Goal: Transaction & Acquisition: Subscribe to service/newsletter

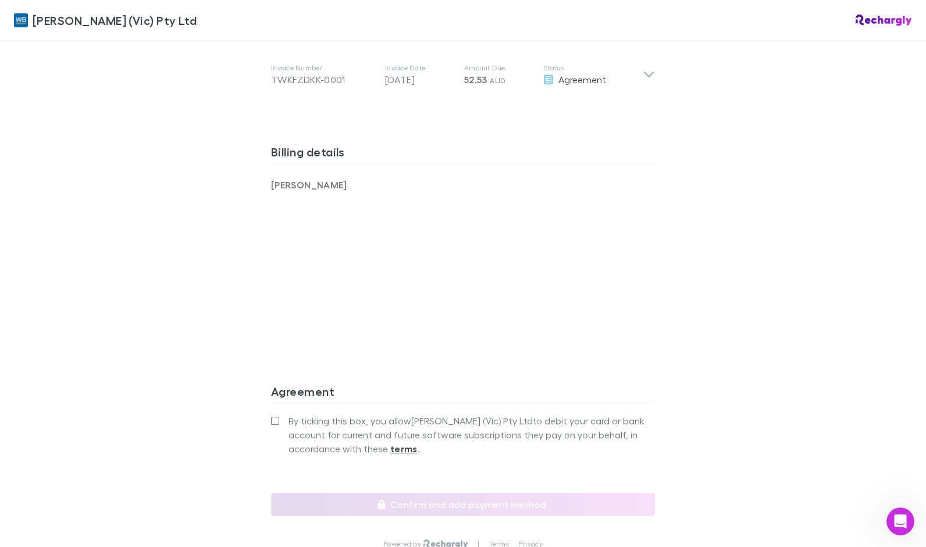
scroll to position [698, 0]
click at [238, 301] on div "William Buck (Vic) Pty Ltd William Buck (Vic) Pty Ltd Software subscriptions ag…" at bounding box center [463, 273] width 926 height 547
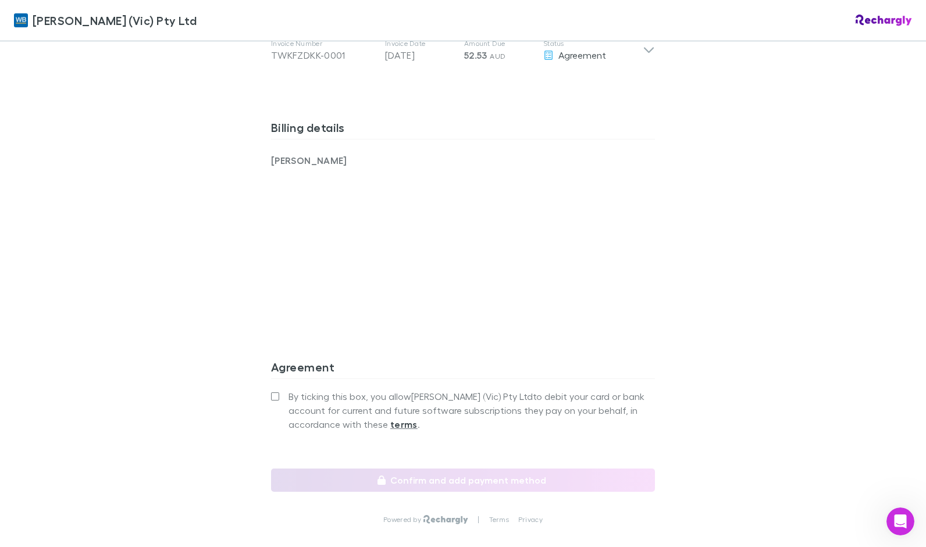
scroll to position [756, 0]
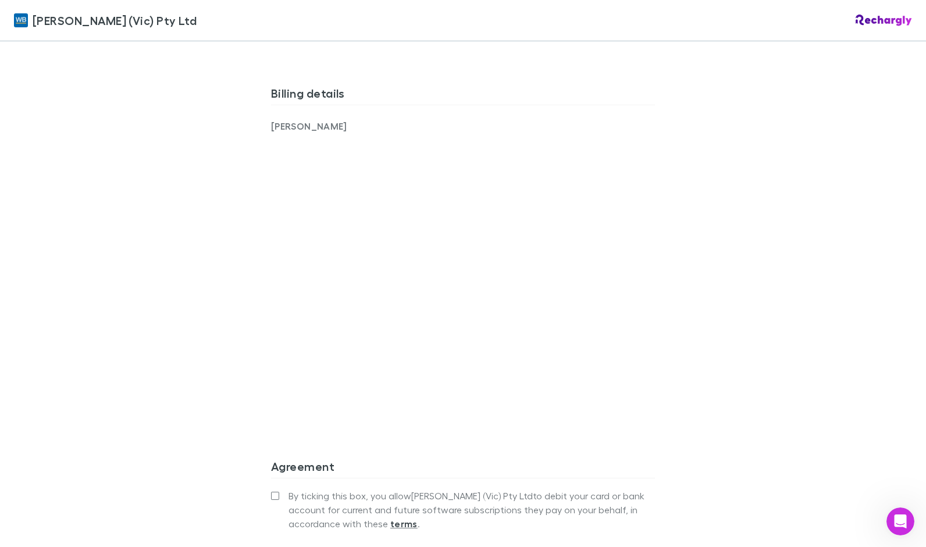
click at [259, 386] on div "William Buck (Vic) Pty Ltd Software subscriptions agreement William Buck (Vic) …" at bounding box center [462, 1] width 407 height 1432
click at [453, 419] on div "Billing details Ho, Marisa" at bounding box center [463, 263] width 384 height 373
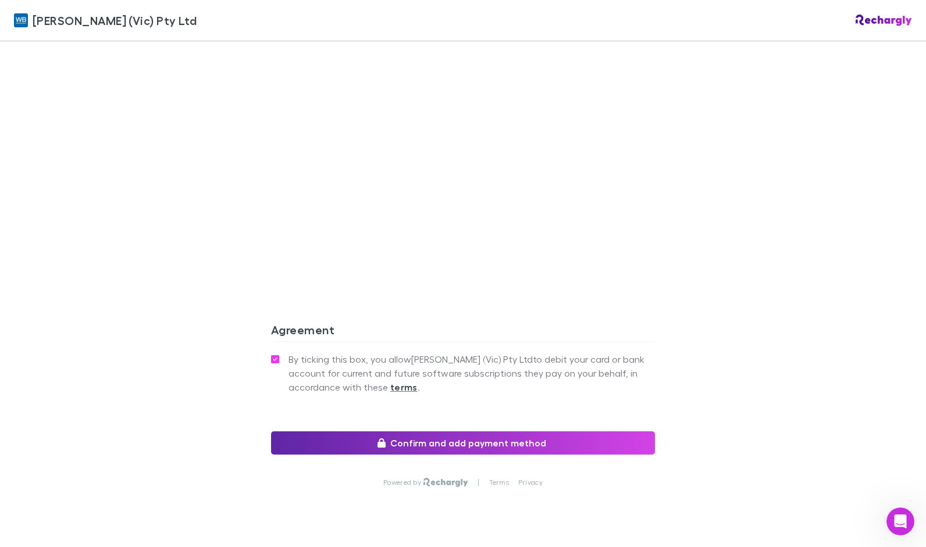
scroll to position [910, 0]
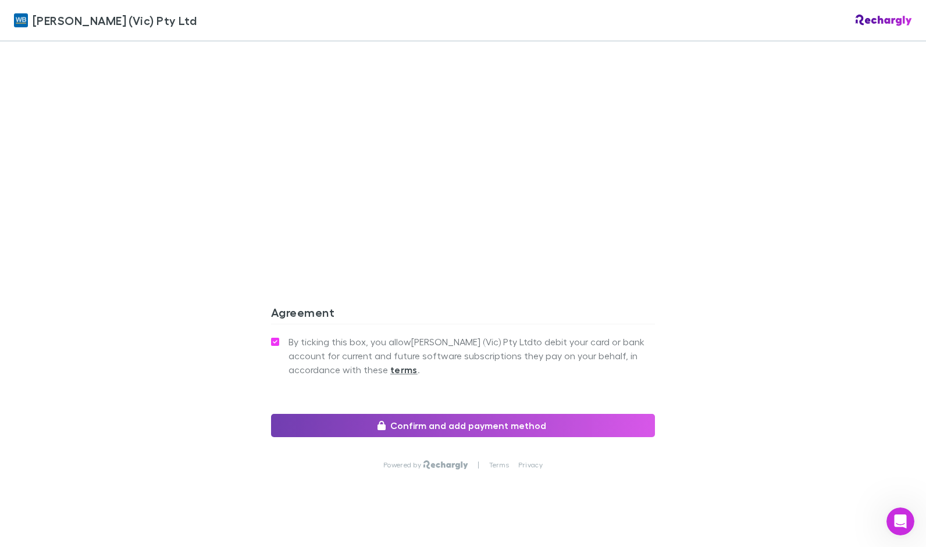
click at [425, 414] on button "Confirm and add payment method" at bounding box center [463, 425] width 384 height 23
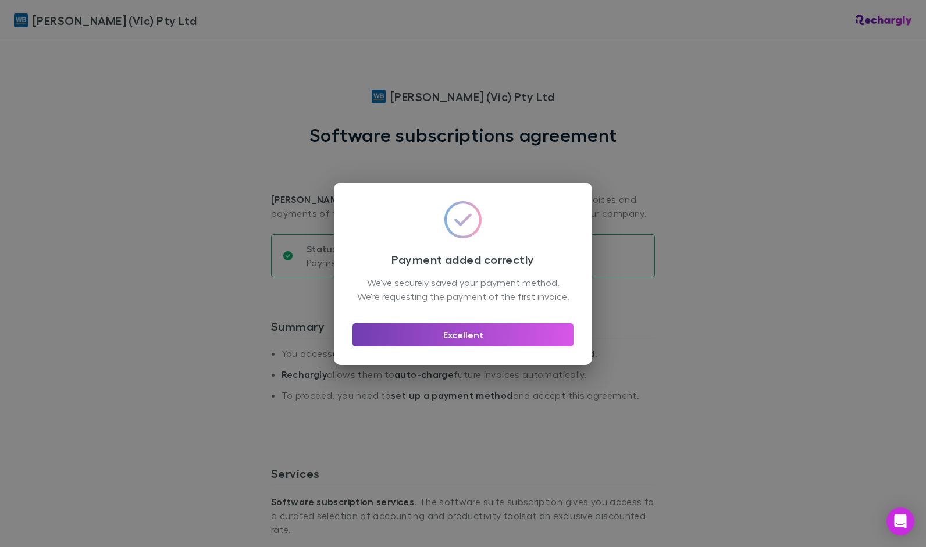
click at [480, 343] on button "Excellent" at bounding box center [463, 334] width 221 height 23
